Goal: Task Accomplishment & Management: Use online tool/utility

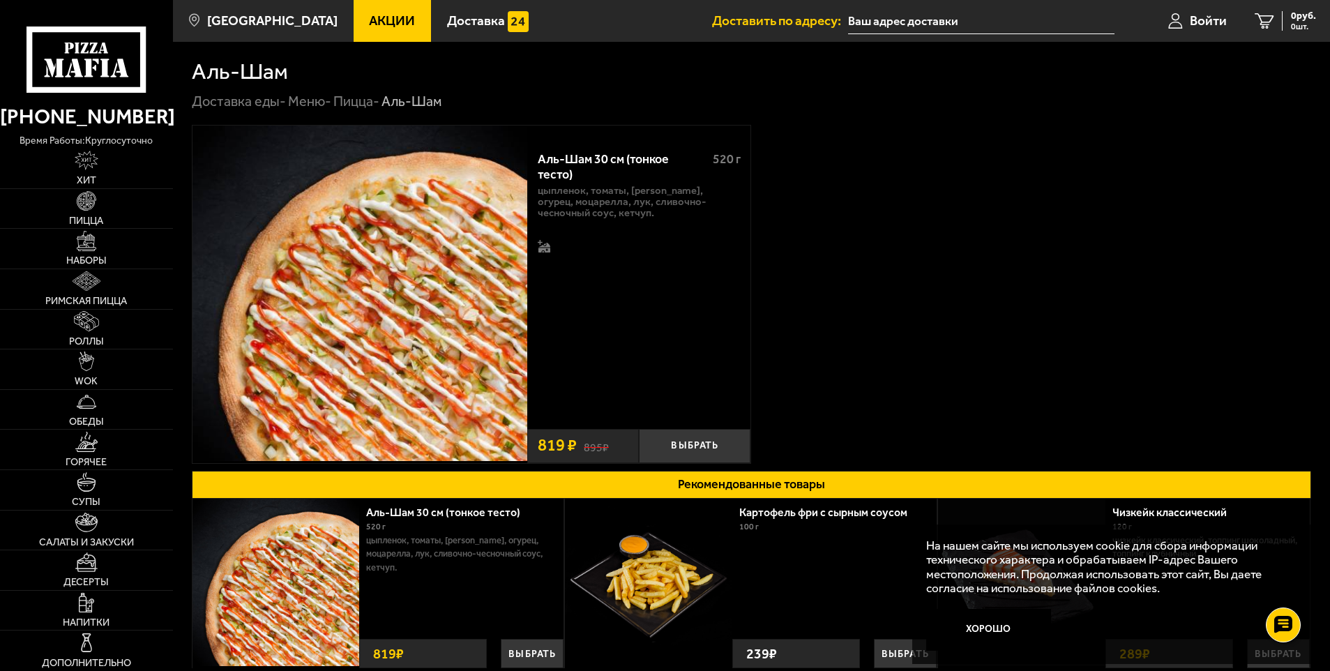
click at [955, 24] on input "text" at bounding box center [981, 21] width 266 height 26
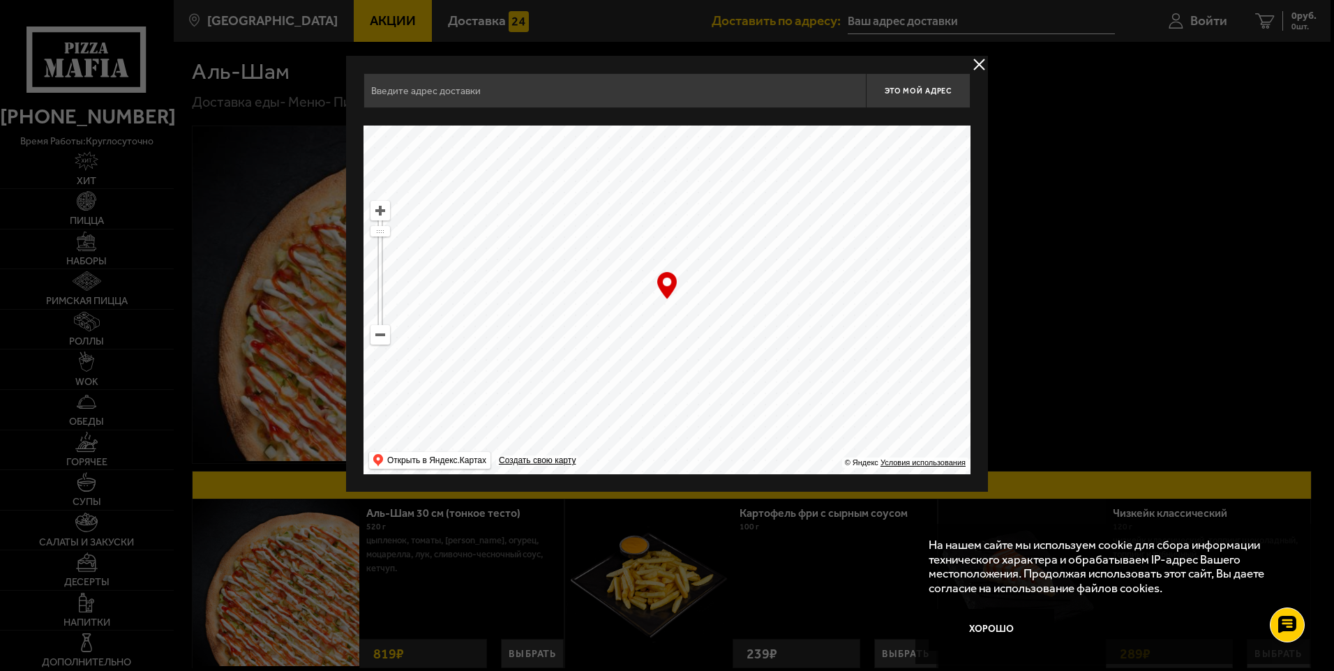
drag, startPoint x: 783, startPoint y: 322, endPoint x: 677, endPoint y: 97, distance: 248.4
click at [677, 97] on div "Это мой адрес Найдите адрес перетащив карту … © Яндекс Условия использования От…" at bounding box center [666, 273] width 607 height 401
drag, startPoint x: 746, startPoint y: 325, endPoint x: 661, endPoint y: 146, distance: 198.2
click at [661, 146] on ymaps at bounding box center [666, 300] width 607 height 349
drag, startPoint x: 691, startPoint y: 361, endPoint x: 744, endPoint y: 170, distance: 198.4
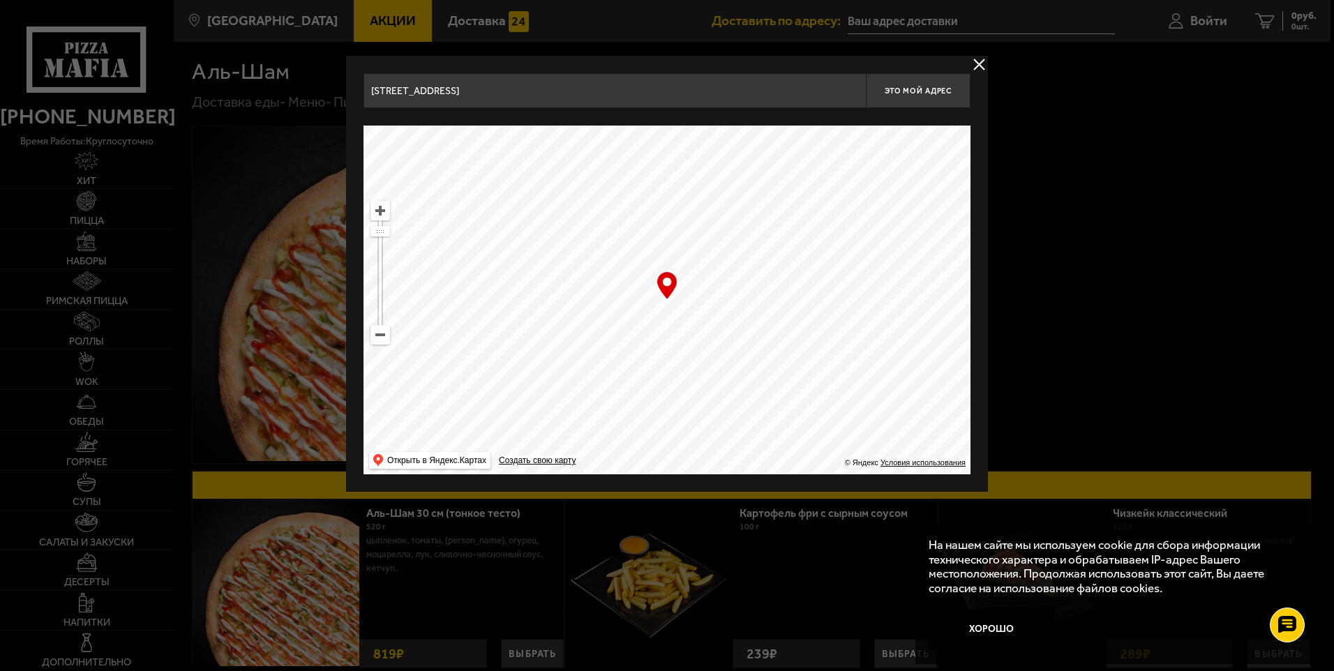
click at [744, 170] on ymaps at bounding box center [666, 300] width 607 height 349
drag, startPoint x: 755, startPoint y: 389, endPoint x: 765, endPoint y: 165, distance: 224.2
click at [773, 154] on ymaps at bounding box center [666, 300] width 607 height 349
drag, startPoint x: 838, startPoint y: 94, endPoint x: 813, endPoint y: 45, distance: 55.5
click at [818, 45] on main "[GEOGRAPHIC_DATA] Все Акции Доставка Личный кабинет Акции Доставка Доставить по…" at bounding box center [751, 425] width 1157 height 851
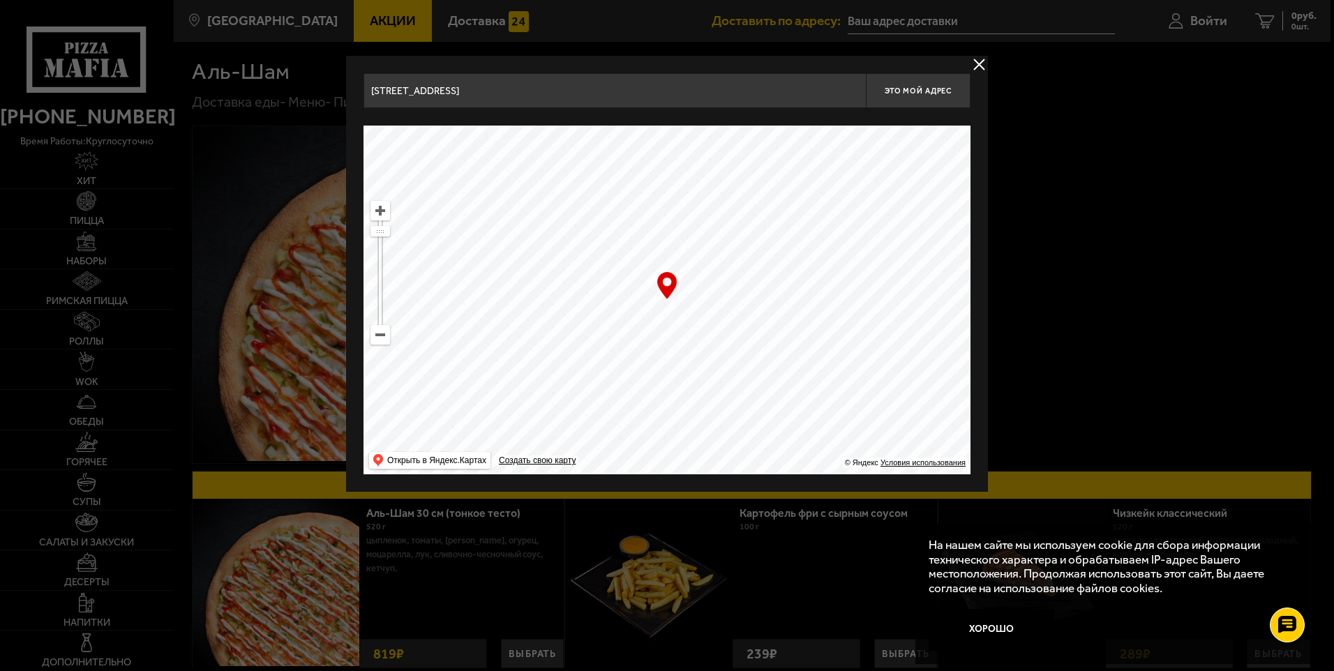
drag, startPoint x: 726, startPoint y: 329, endPoint x: 963, endPoint y: 246, distance: 252.2
click at [994, 194] on main "[GEOGRAPHIC_DATA] Все Акции Доставка Личный кабинет Акции Доставка Доставить по…" at bounding box center [751, 425] width 1157 height 851
drag, startPoint x: 567, startPoint y: 440, endPoint x: 719, endPoint y: 497, distance: 161.8
click at [722, 504] on main "[GEOGRAPHIC_DATA] Все Акции Доставка Личный кабинет Акции Доставка Доставить по…" at bounding box center [751, 425] width 1157 height 851
drag, startPoint x: 719, startPoint y: 497, endPoint x: 693, endPoint y: 452, distance: 51.2
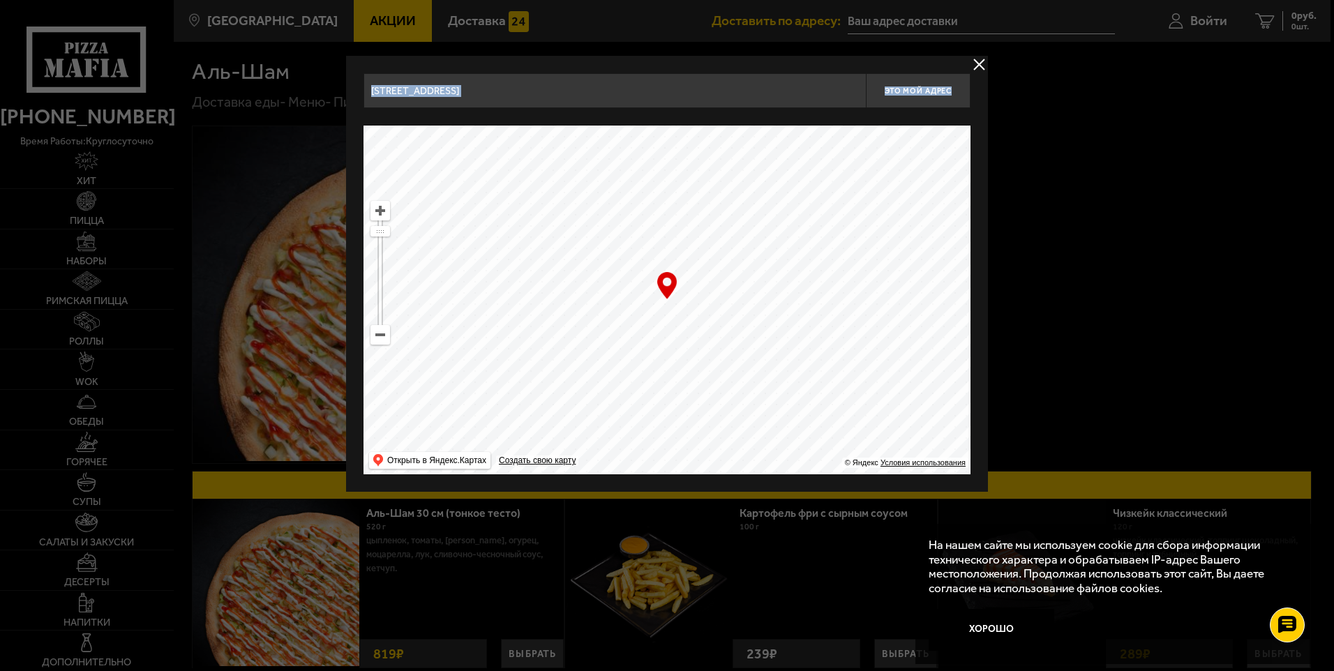
click at [693, 452] on main "[GEOGRAPHIC_DATA] Все Акции Доставка Личный кабинет Акции Доставка Доставить по…" at bounding box center [751, 425] width 1157 height 851
drag, startPoint x: 631, startPoint y: 359, endPoint x: 500, endPoint y: 91, distance: 298.3
click at [500, 90] on div "[STREET_ADDRESS] Это мой адрес Найдите адрес перетащив карту … © Яндекс Условия…" at bounding box center [666, 273] width 607 height 401
drag, startPoint x: 675, startPoint y: 375, endPoint x: 606, endPoint y: 132, distance: 252.4
click at [606, 132] on ymaps at bounding box center [666, 300] width 607 height 349
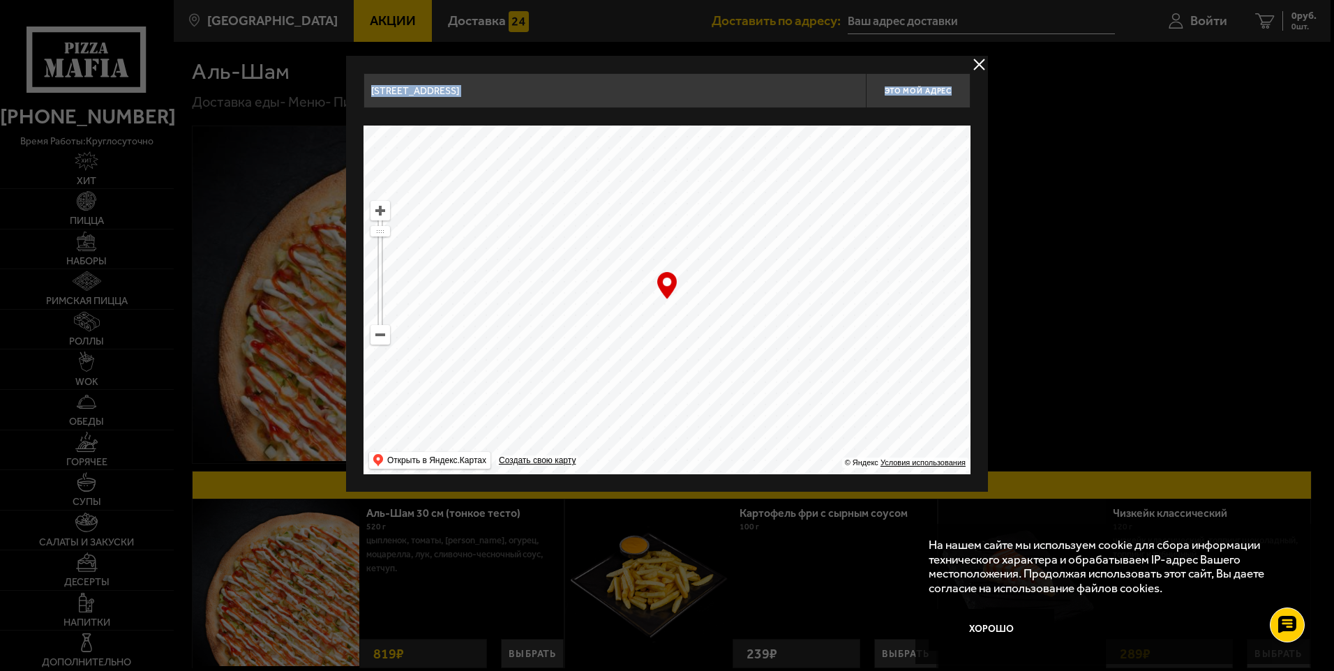
drag, startPoint x: 587, startPoint y: 414, endPoint x: 620, endPoint y: 182, distance: 233.9
click at [620, 182] on ymaps at bounding box center [666, 300] width 607 height 349
drag, startPoint x: 622, startPoint y: 297, endPoint x: 615, endPoint y: 181, distance: 116.0
click at [611, 211] on ymaps at bounding box center [666, 300] width 607 height 349
drag, startPoint x: 594, startPoint y: 390, endPoint x: 659, endPoint y: 193, distance: 206.9
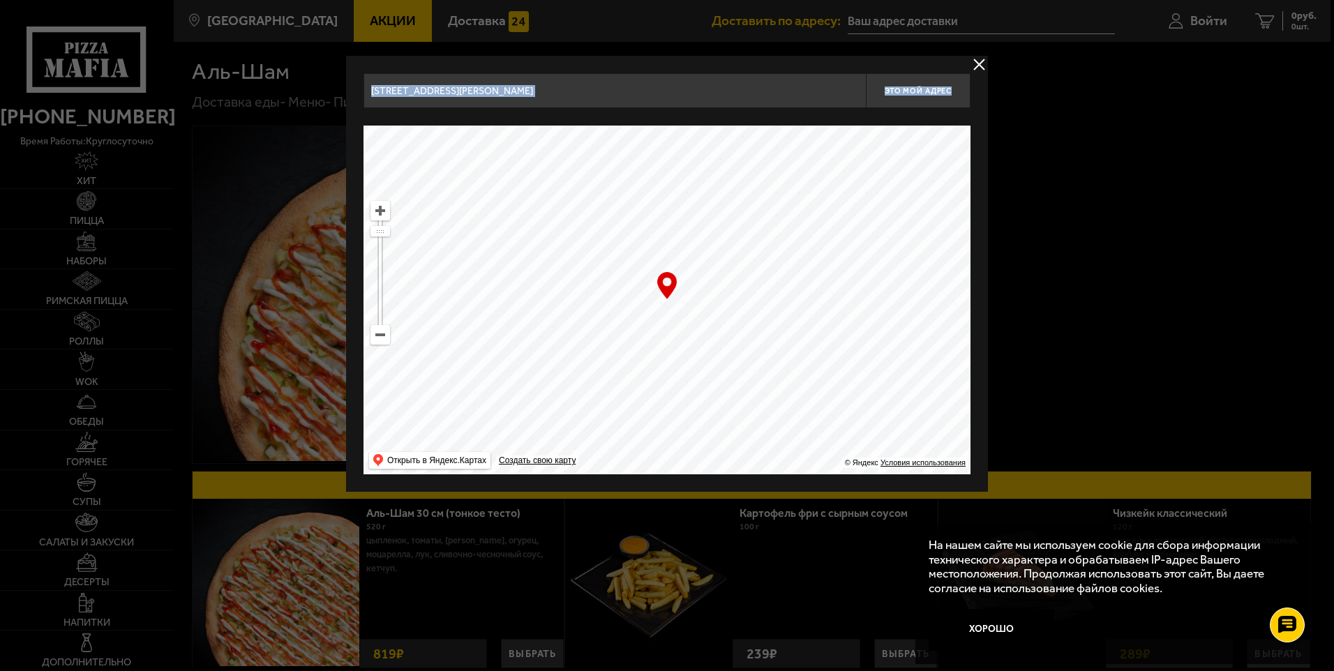
click at [659, 193] on ymaps at bounding box center [666, 300] width 607 height 349
type input "[STREET_ADDRESS]"
click at [906, 91] on span "Это мой адрес" at bounding box center [918, 91] width 67 height 9
type input "[STREET_ADDRESS]"
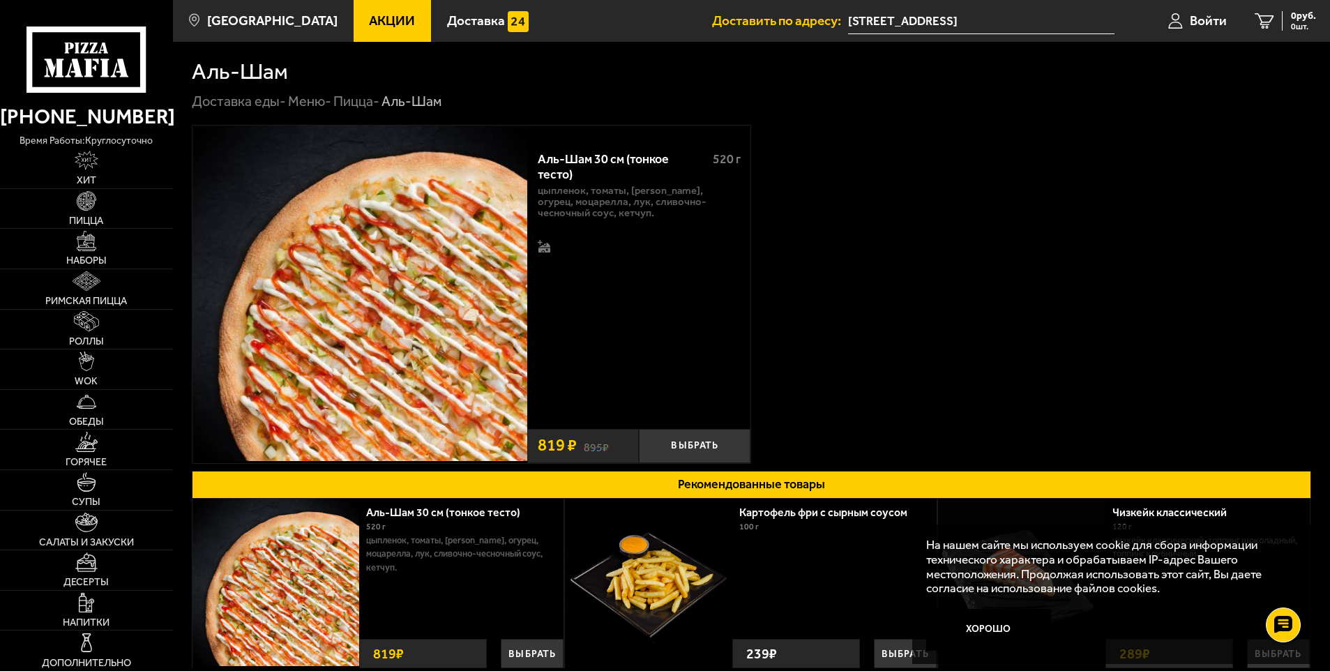
click at [1021, 20] on input "[STREET_ADDRESS]" at bounding box center [981, 21] width 266 height 26
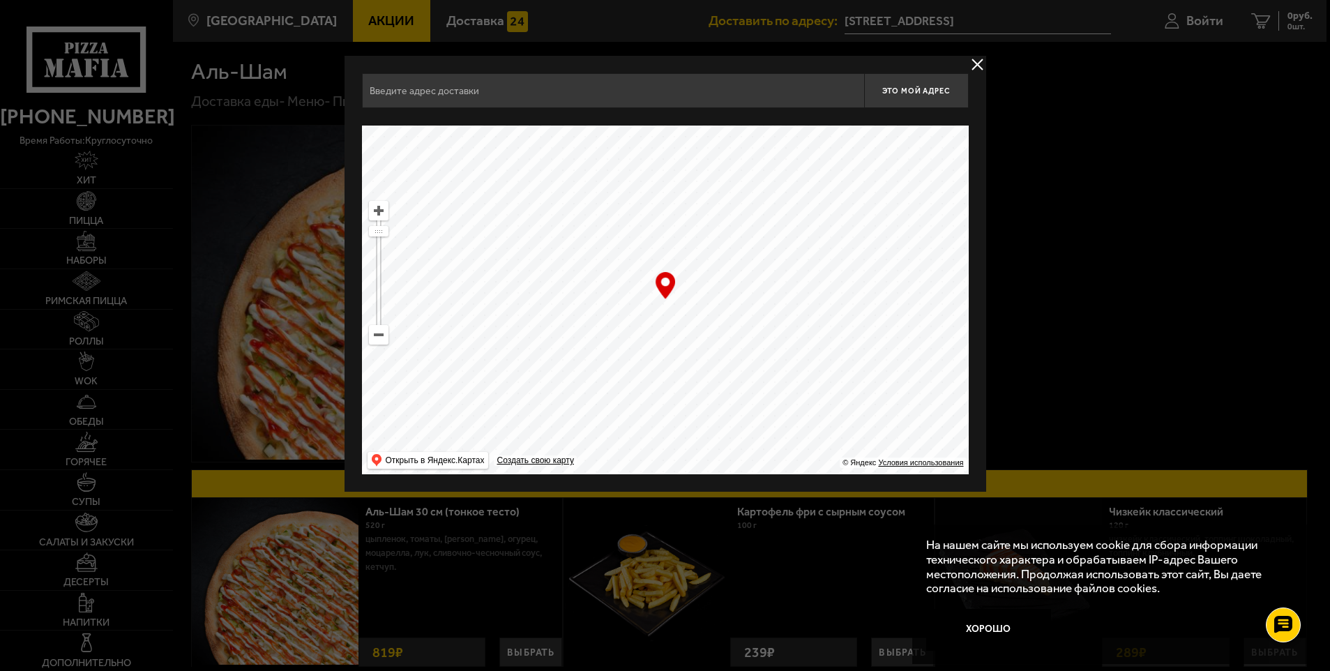
type input "[STREET_ADDRESS]"
click at [1092, 250] on div at bounding box center [667, 335] width 1334 height 671
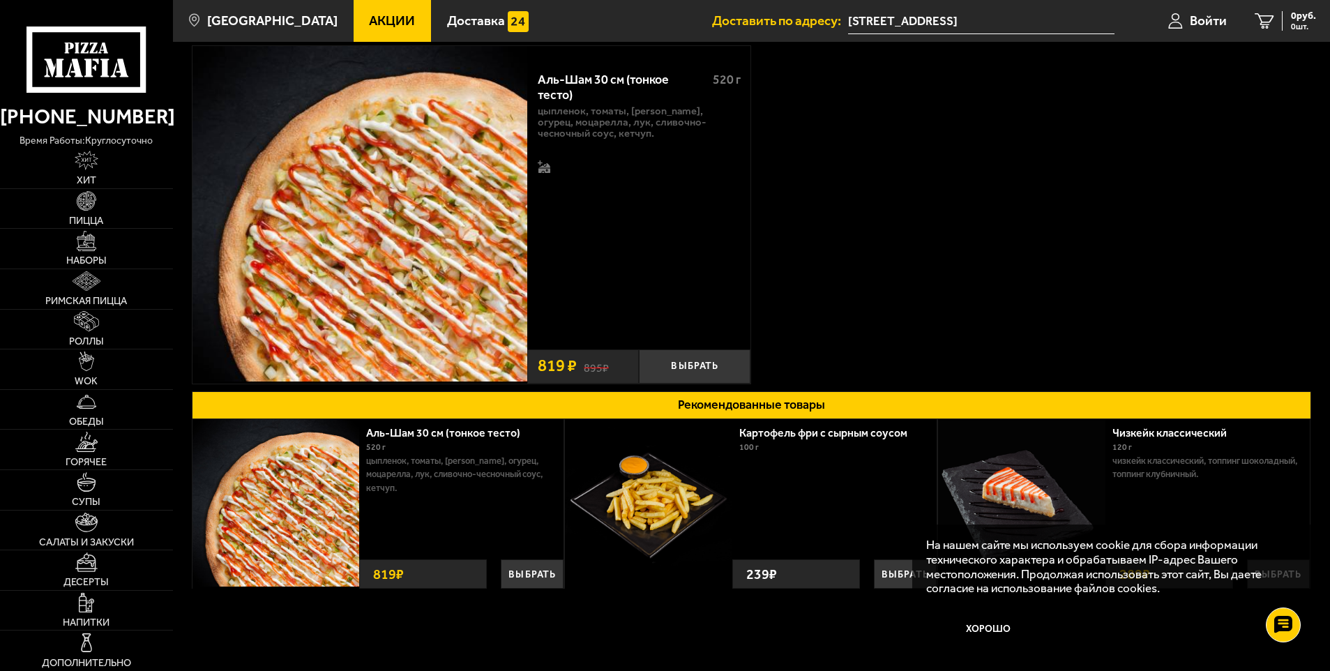
scroll to position [181, 0]
